Goal: Entertainment & Leisure: Consume media (video, audio)

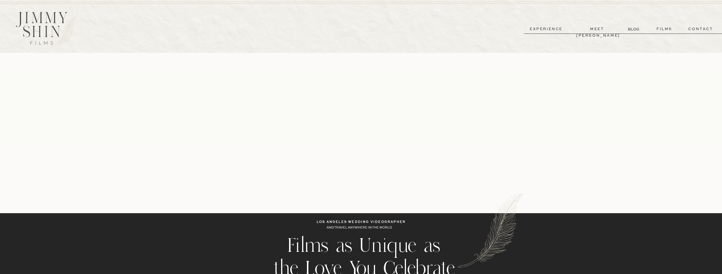
click at [664, 29] on p "films" at bounding box center [665, 29] width 28 height 7
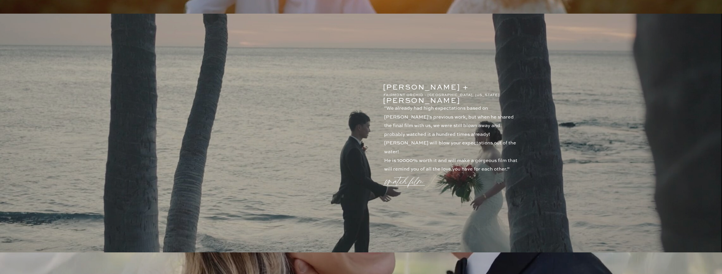
scroll to position [92, 0]
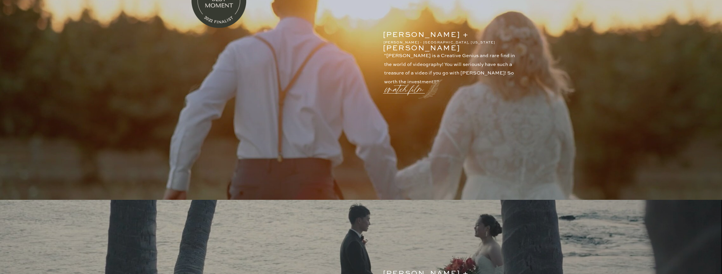
click at [409, 83] on p "watch film" at bounding box center [406, 86] width 41 height 22
click at [495, 66] on icon at bounding box center [497, 64] width 17 height 17
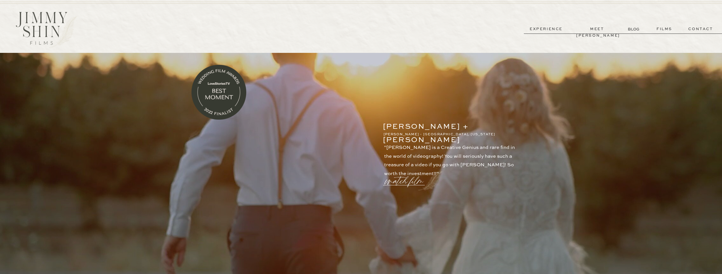
scroll to position [46, 0]
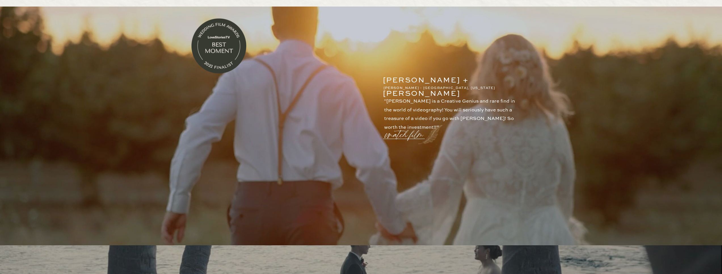
click at [414, 124] on p "watch film" at bounding box center [406, 131] width 41 height 22
click at [496, 64] on icon at bounding box center [497, 64] width 17 height 17
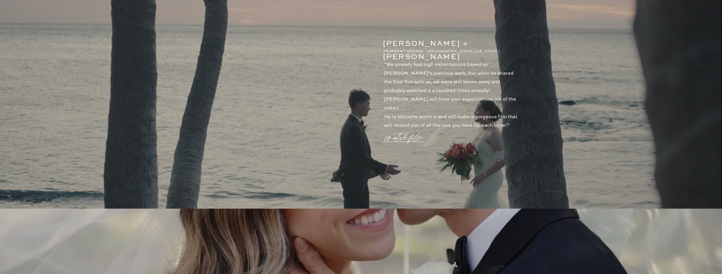
scroll to position [282, 0]
